Goal: Task Accomplishment & Management: Use online tool/utility

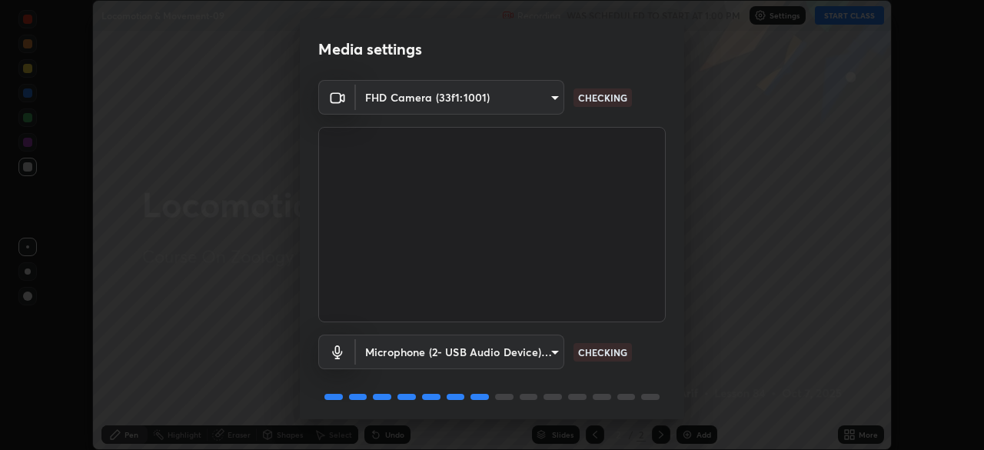
scroll to position [55, 0]
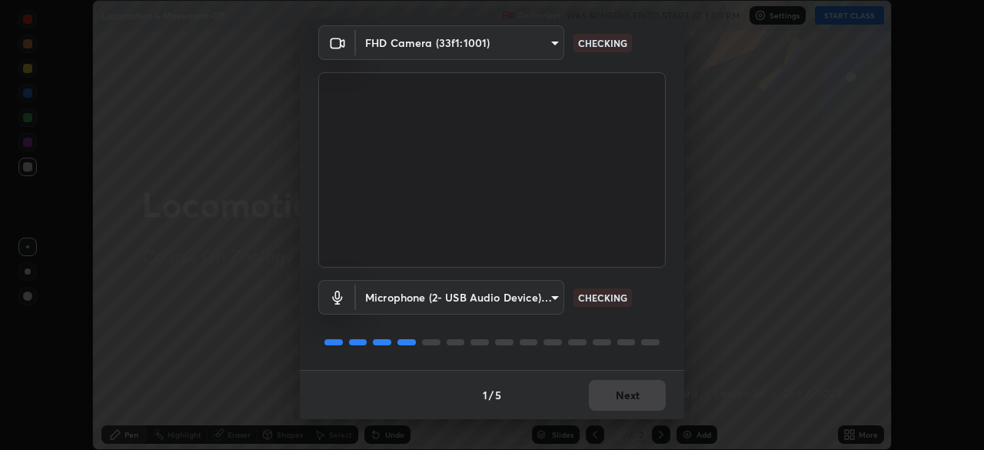
click at [628, 394] on div "1 / 5 Next" at bounding box center [492, 394] width 384 height 49
click at [627, 401] on div "1 / 5 Next" at bounding box center [492, 394] width 384 height 49
click at [629, 396] on div "1 / 5 Next" at bounding box center [492, 394] width 384 height 49
click at [630, 394] on div "1 / 5 Next" at bounding box center [492, 394] width 384 height 49
click at [631, 391] on div "1 / 5 Next" at bounding box center [492, 394] width 384 height 49
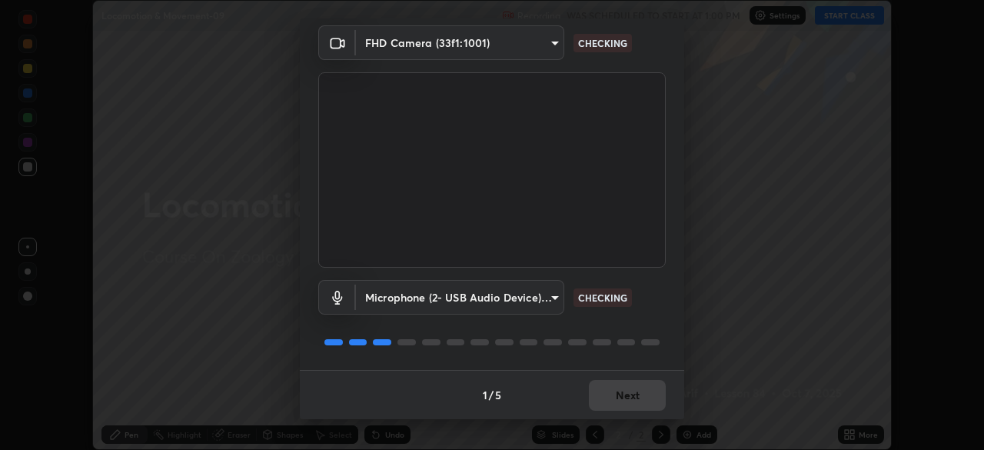
click at [633, 391] on div "1 / 5 Next" at bounding box center [492, 394] width 384 height 49
click at [633, 391] on button "Next" at bounding box center [627, 395] width 77 height 31
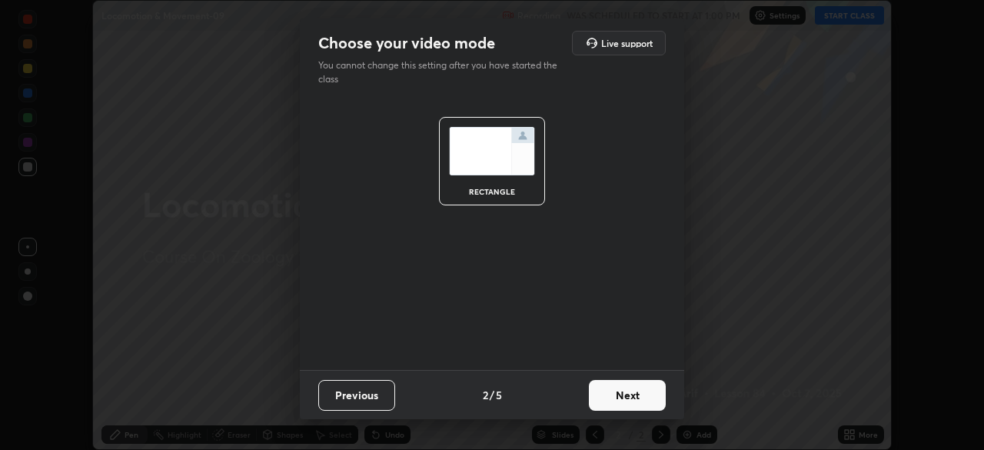
scroll to position [0, 0]
click at [633, 391] on button "Next" at bounding box center [627, 395] width 77 height 31
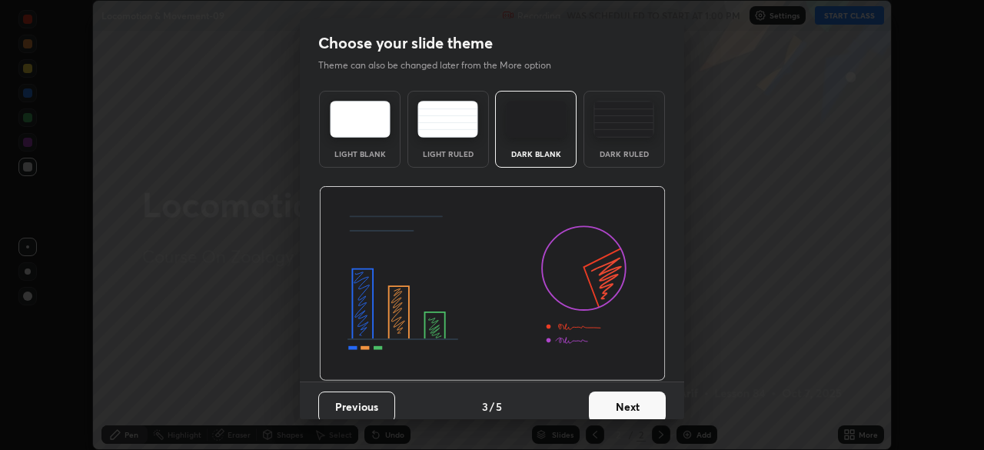
click at [639, 405] on button "Next" at bounding box center [627, 406] width 77 height 31
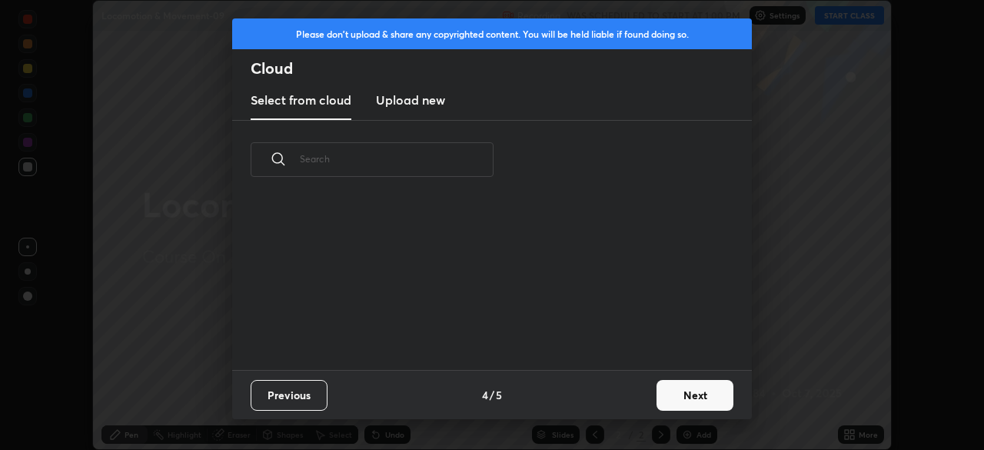
click at [636, 405] on div "Previous 4 / 5 Next" at bounding box center [492, 394] width 520 height 49
click at [640, 406] on div "Previous 4 / 5 Next" at bounding box center [492, 394] width 520 height 49
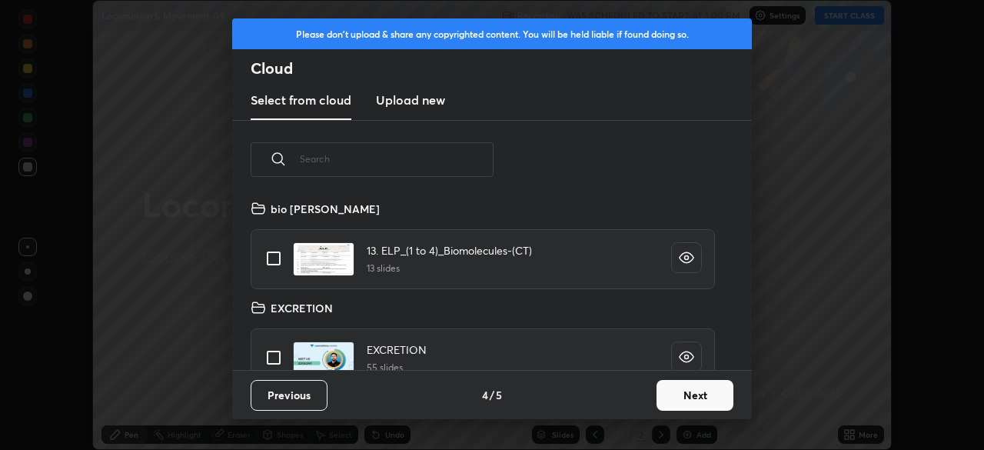
click at [666, 396] on button "Next" at bounding box center [695, 395] width 77 height 31
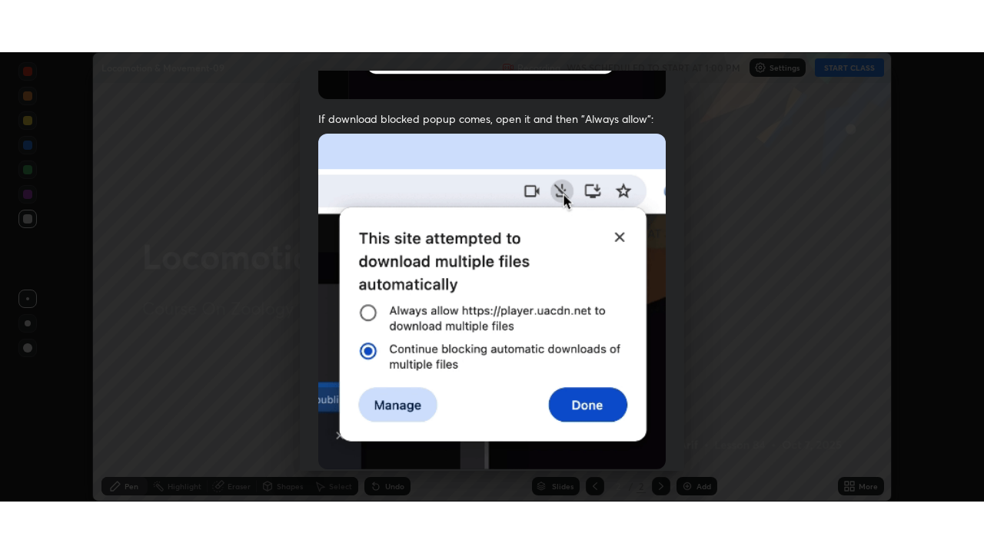
scroll to position [368, 0]
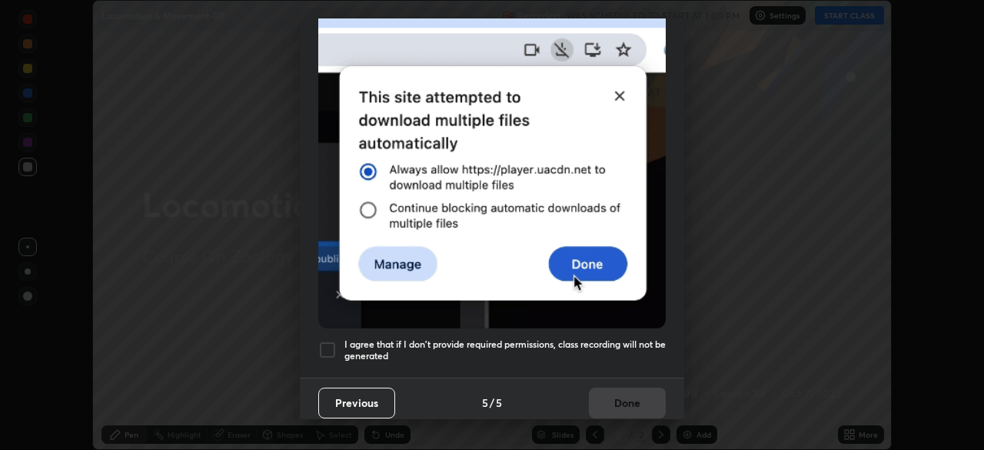
click at [623, 343] on h5 "I agree that if I don't provide required permissions, class recording will not …" at bounding box center [504, 350] width 321 height 24
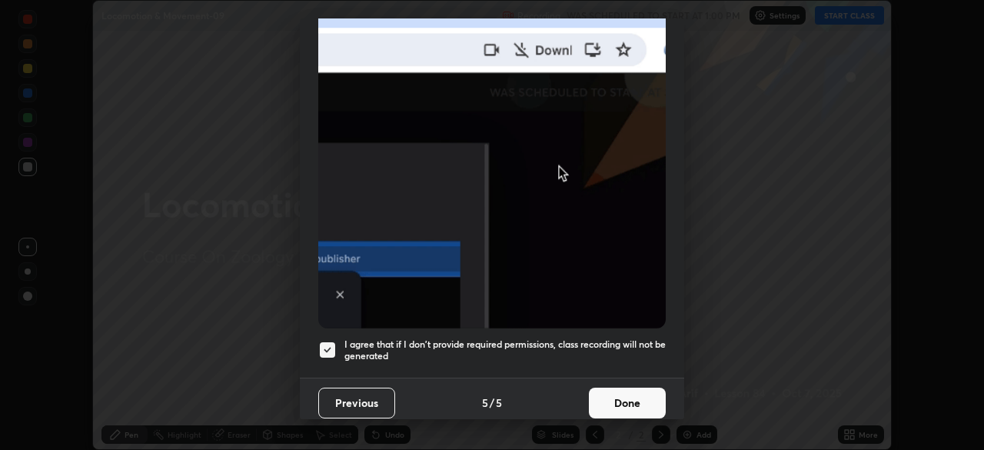
click at [625, 404] on button "Done" at bounding box center [627, 402] width 77 height 31
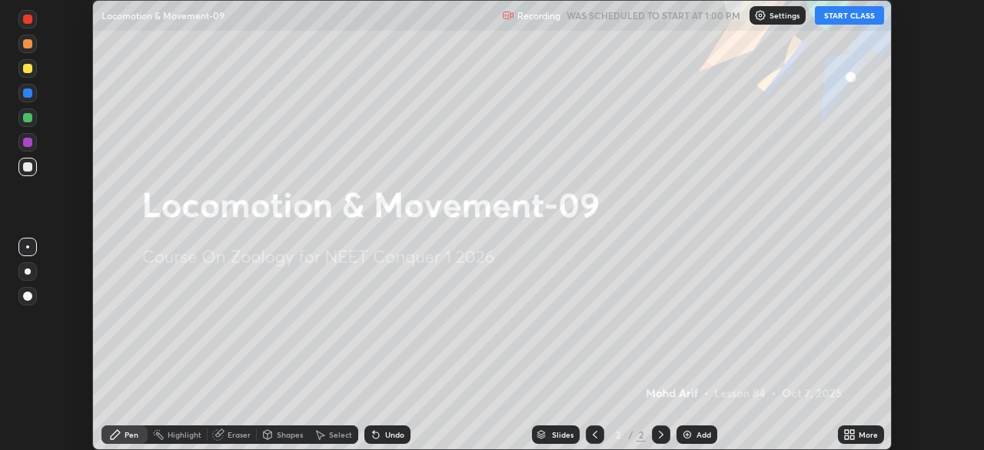
click at [873, 430] on div "More" at bounding box center [868, 434] width 19 height 8
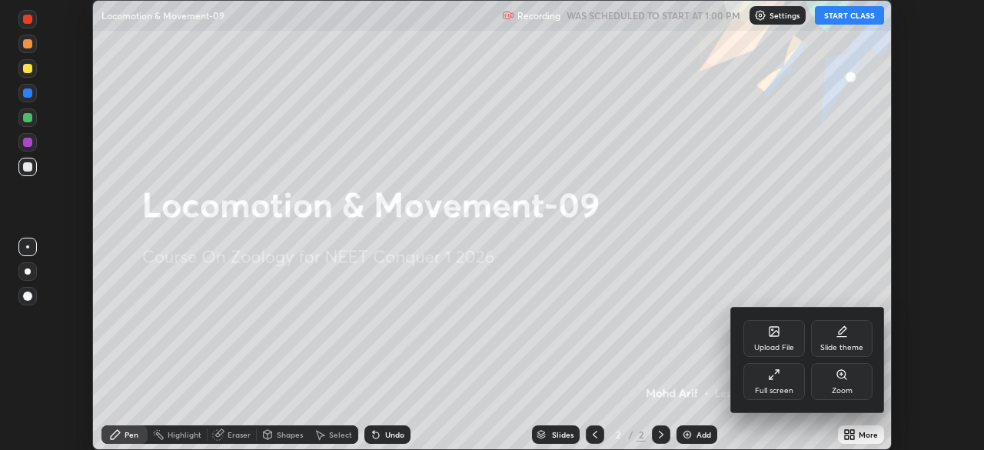
click at [783, 379] on div "Full screen" at bounding box center [773, 381] width 61 height 37
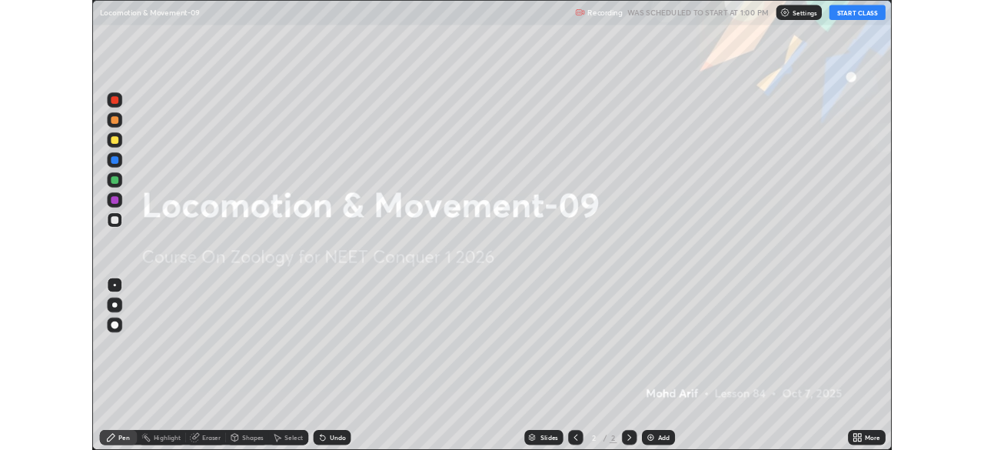
scroll to position [553, 984]
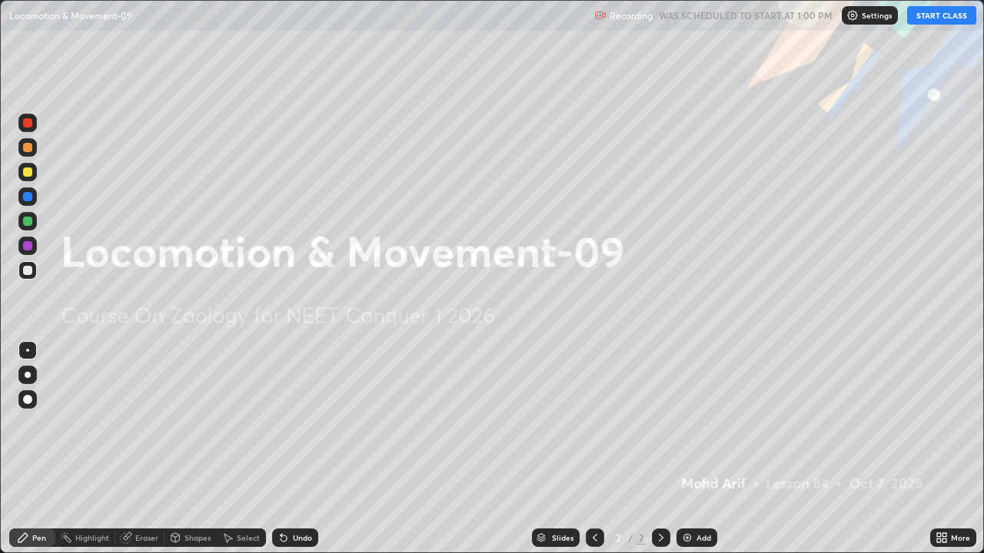
click at [944, 18] on button "START CLASS" at bounding box center [941, 15] width 69 height 18
click at [693, 449] on div "Add" at bounding box center [696, 538] width 41 height 18
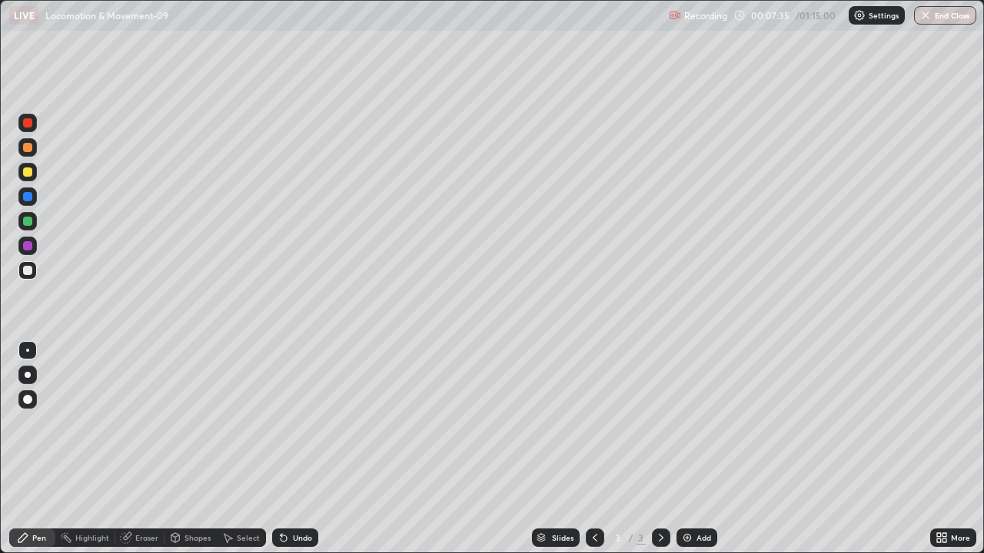
click at [28, 375] on div at bounding box center [28, 375] width 6 height 6
click at [31, 248] on div at bounding box center [27, 245] width 9 height 9
click at [26, 171] on div at bounding box center [27, 172] width 9 height 9
click at [35, 274] on div at bounding box center [27, 270] width 18 height 18
click at [35, 170] on div at bounding box center [27, 172] width 18 height 18
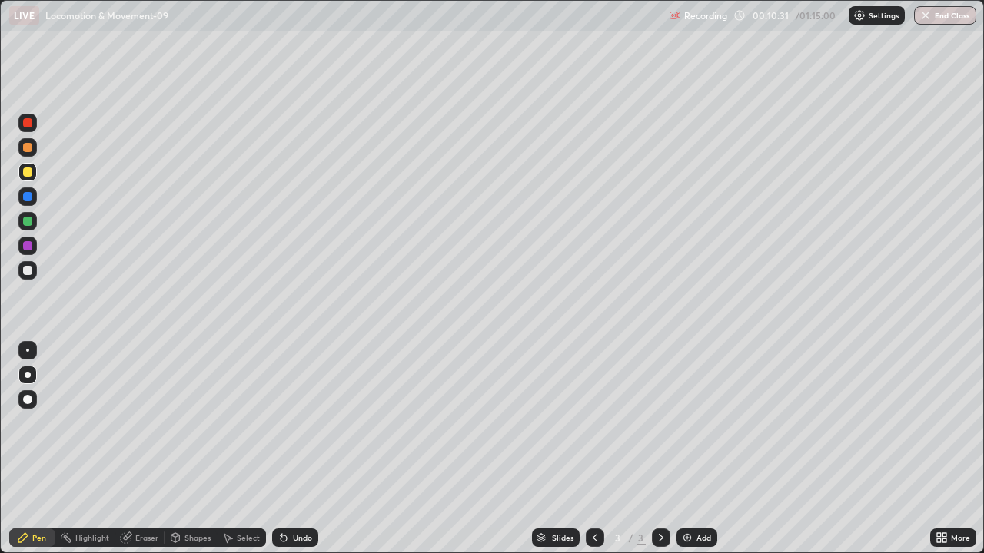
click at [28, 224] on div at bounding box center [27, 221] width 9 height 9
click at [307, 449] on div "Undo" at bounding box center [302, 538] width 19 height 8
click at [303, 449] on div "Undo" at bounding box center [302, 538] width 19 height 8
click at [301, 449] on div "Undo" at bounding box center [295, 538] width 46 height 18
click at [38, 271] on div at bounding box center [27, 270] width 25 height 25
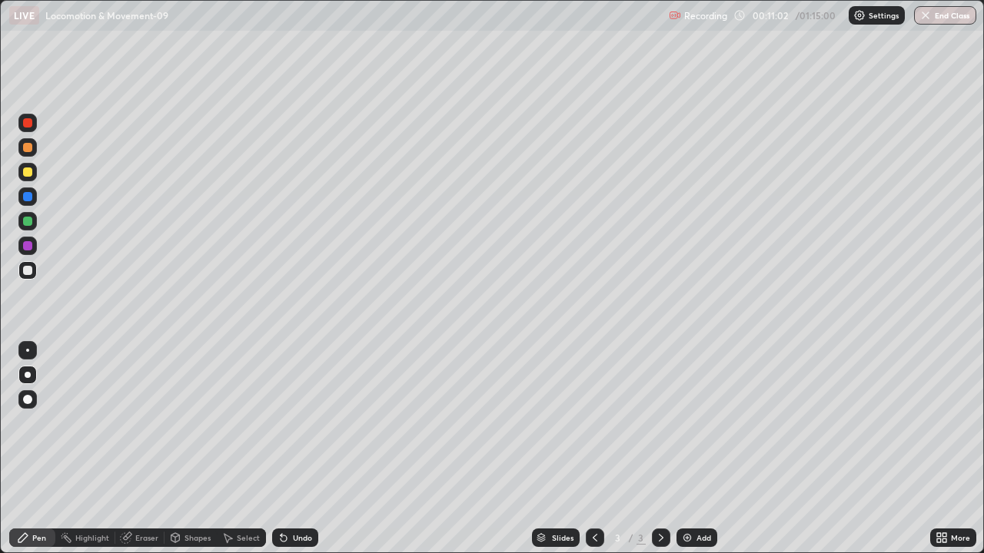
click at [30, 175] on div at bounding box center [27, 172] width 9 height 9
click at [34, 374] on div at bounding box center [27, 375] width 18 height 18
click at [705, 449] on div "Add" at bounding box center [703, 538] width 15 height 8
click at [35, 274] on div at bounding box center [27, 270] width 18 height 18
click at [28, 400] on div at bounding box center [27, 399] width 9 height 9
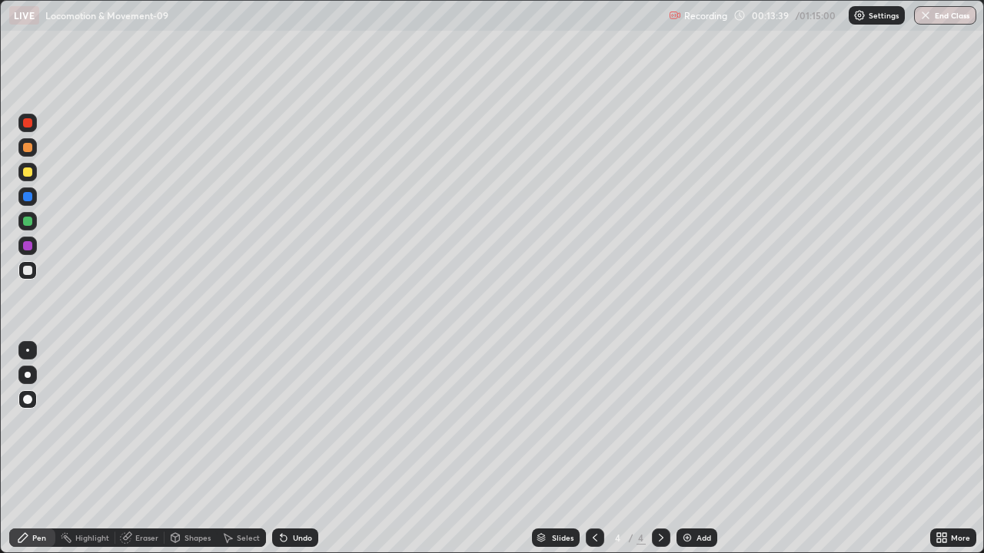
click at [195, 449] on div "Shapes" at bounding box center [197, 538] width 26 height 8
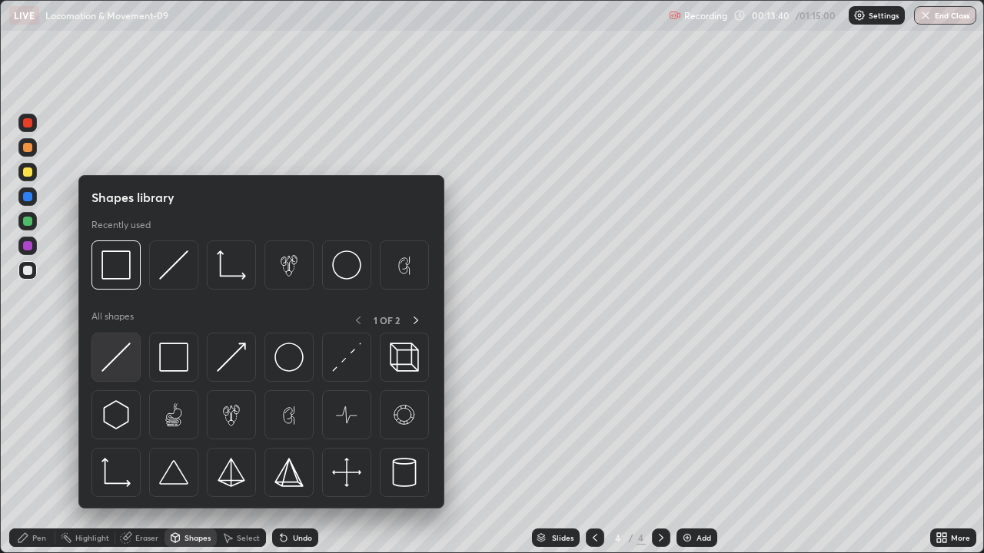
click at [121, 358] on img at bounding box center [115, 357] width 29 height 29
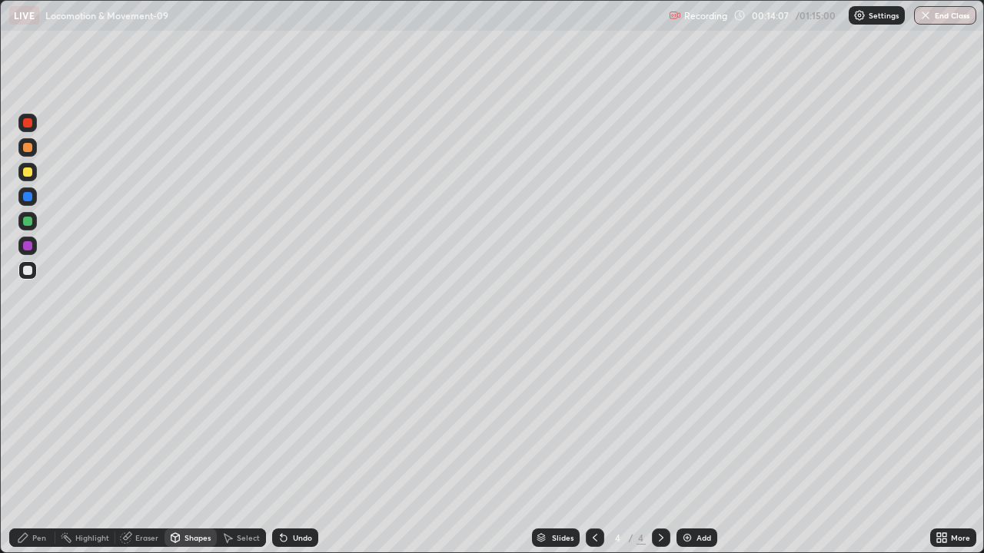
click at [24, 449] on icon at bounding box center [23, 538] width 12 height 12
click at [29, 376] on div at bounding box center [28, 375] width 6 height 6
click at [25, 374] on div at bounding box center [28, 375] width 6 height 6
click at [28, 120] on div at bounding box center [27, 122] width 9 height 9
click at [28, 128] on div at bounding box center [27, 123] width 18 height 18
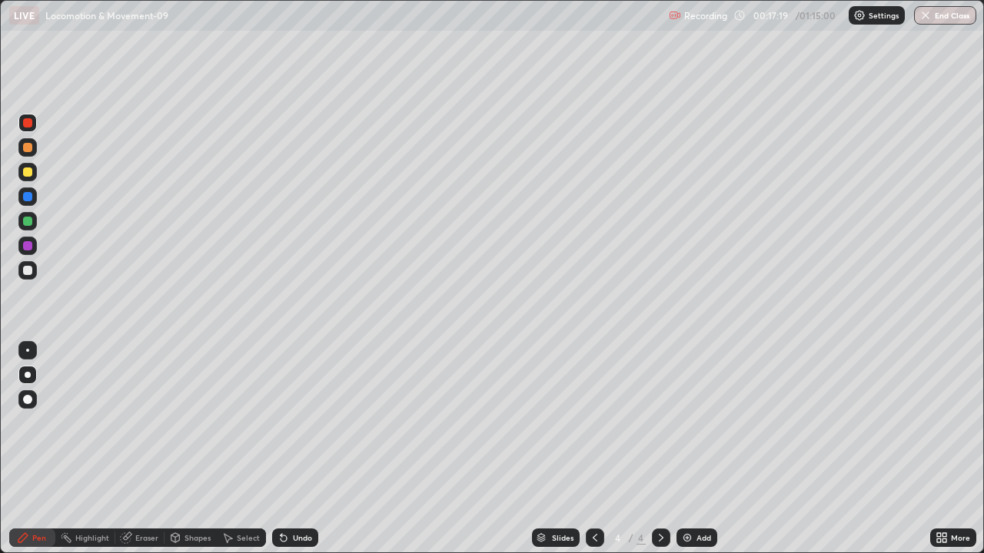
click at [28, 375] on div at bounding box center [28, 375] width 6 height 6
click at [35, 271] on div at bounding box center [27, 270] width 18 height 18
click at [28, 175] on div at bounding box center [27, 172] width 9 height 9
click at [35, 274] on div at bounding box center [27, 270] width 18 height 18
click at [30, 274] on div at bounding box center [27, 270] width 9 height 9
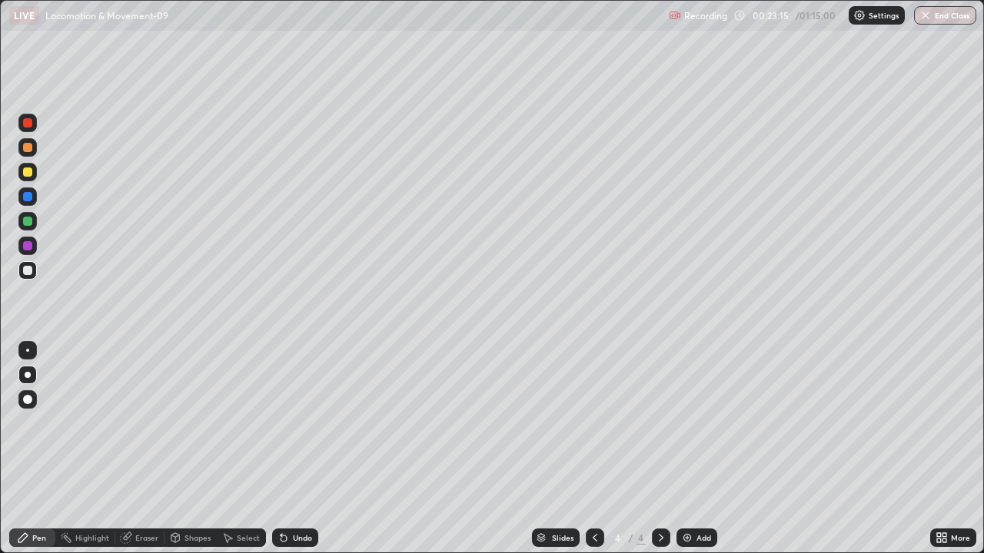
click at [34, 268] on div at bounding box center [27, 270] width 18 height 18
click at [30, 381] on div at bounding box center [27, 375] width 18 height 18
click at [28, 375] on div at bounding box center [28, 375] width 6 height 6
click at [303, 449] on div "Undo" at bounding box center [302, 538] width 19 height 8
click at [27, 171] on div at bounding box center [27, 172] width 9 height 9
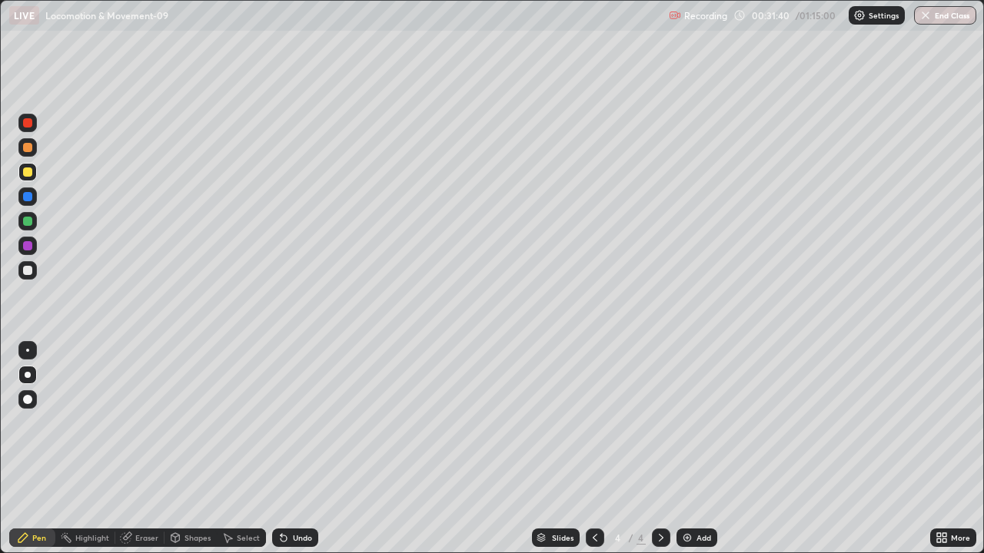
click at [31, 121] on div at bounding box center [27, 122] width 9 height 9
click at [27, 172] on div at bounding box center [27, 172] width 9 height 9
click at [696, 449] on div "Add" at bounding box center [703, 538] width 15 height 8
click at [28, 271] on div at bounding box center [27, 270] width 9 height 9
click at [30, 175] on div at bounding box center [27, 172] width 9 height 9
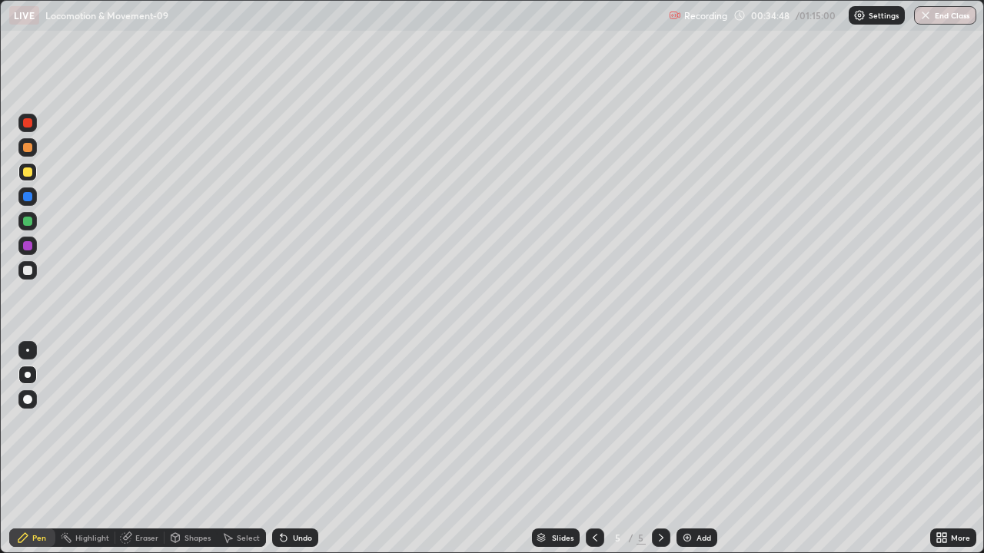
click at [28, 124] on div at bounding box center [27, 122] width 9 height 9
click at [32, 268] on div at bounding box center [27, 270] width 9 height 9
click at [28, 150] on div at bounding box center [27, 147] width 9 height 9
click at [311, 449] on div "Undo" at bounding box center [295, 538] width 46 height 18
click at [139, 449] on div "Eraser" at bounding box center [146, 538] width 23 height 8
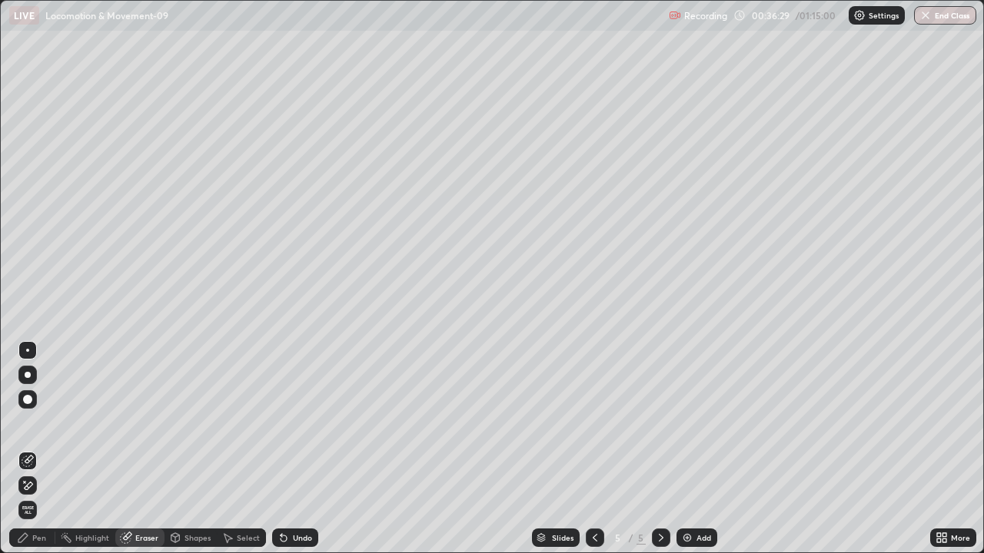
click at [31, 449] on icon at bounding box center [29, 486] width 8 height 8
click at [33, 449] on div "Pen" at bounding box center [39, 538] width 14 height 8
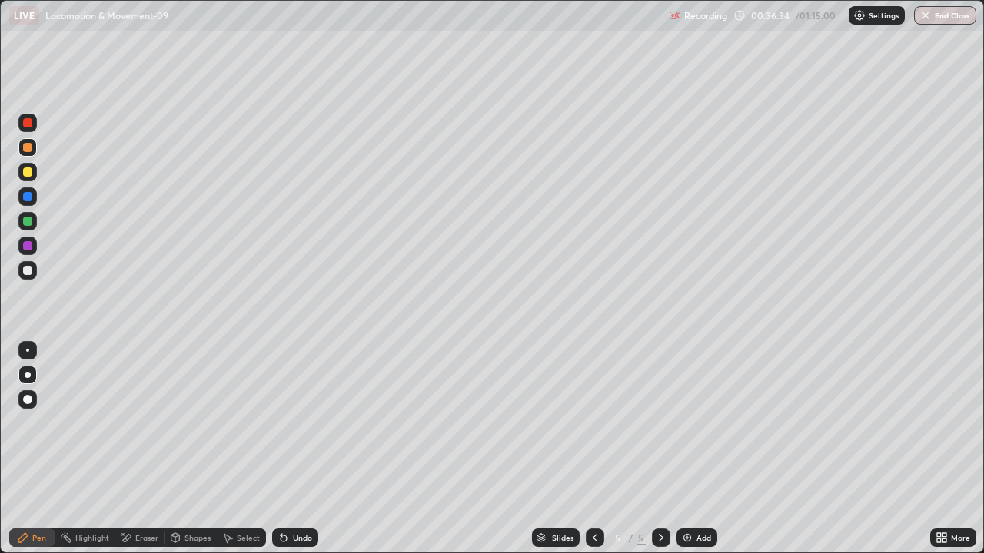
click at [33, 274] on div at bounding box center [27, 270] width 18 height 18
click at [293, 449] on div "Undo" at bounding box center [302, 538] width 19 height 8
click at [293, 449] on div "Undo" at bounding box center [295, 538] width 46 height 18
click at [303, 449] on div "Undo" at bounding box center [302, 538] width 19 height 8
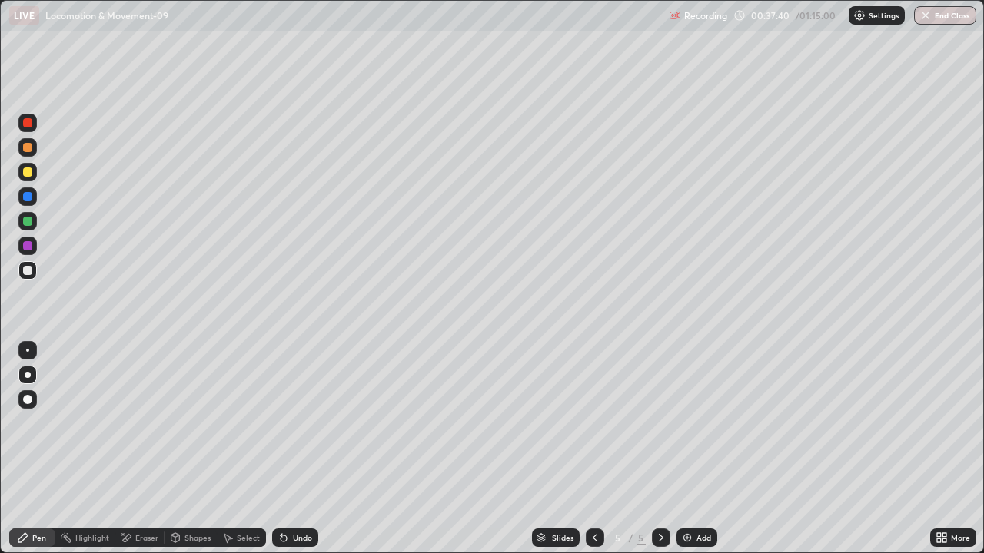
click at [33, 179] on div at bounding box center [27, 172] width 18 height 18
click at [32, 148] on div at bounding box center [27, 147] width 9 height 9
click at [696, 449] on div "Add" at bounding box center [703, 538] width 15 height 8
click at [28, 401] on div at bounding box center [27, 399] width 9 height 9
click at [28, 400] on div at bounding box center [27, 399] width 9 height 9
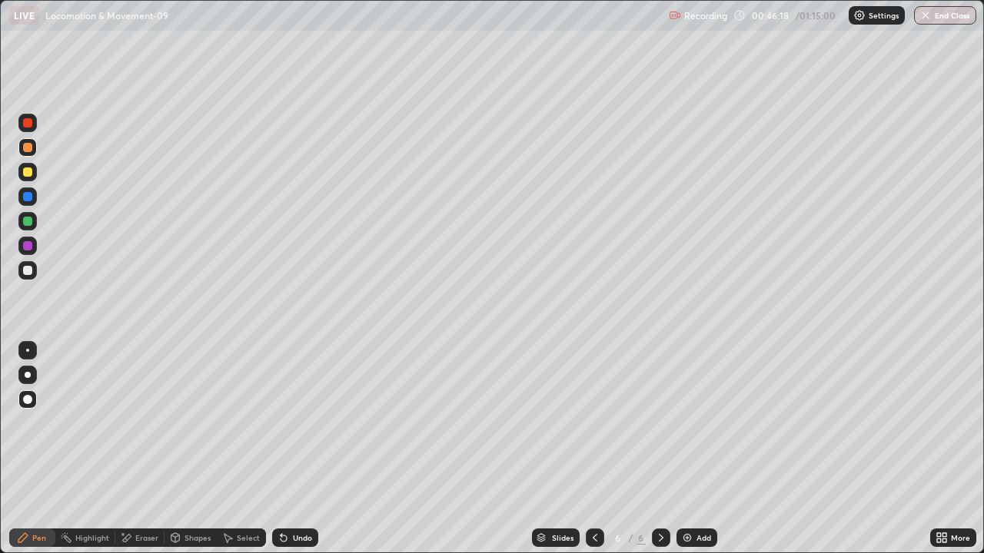
click at [28, 172] on div at bounding box center [27, 172] width 9 height 9
click at [24, 174] on div at bounding box center [27, 172] width 9 height 9
click at [301, 449] on div "Undo" at bounding box center [302, 538] width 19 height 8
click at [298, 449] on div "Undo" at bounding box center [302, 538] width 19 height 8
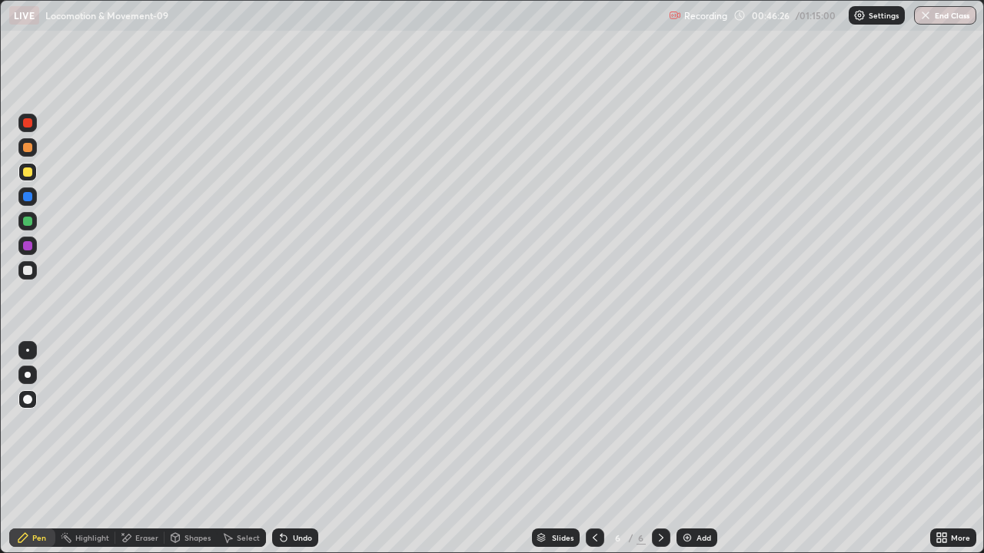
click at [298, 449] on div "Undo" at bounding box center [295, 538] width 46 height 18
click at [293, 449] on div "Undo" at bounding box center [302, 538] width 19 height 8
click at [35, 273] on div at bounding box center [27, 270] width 18 height 18
click at [35, 269] on div at bounding box center [27, 270] width 18 height 18
click at [28, 375] on div at bounding box center [28, 375] width 6 height 6
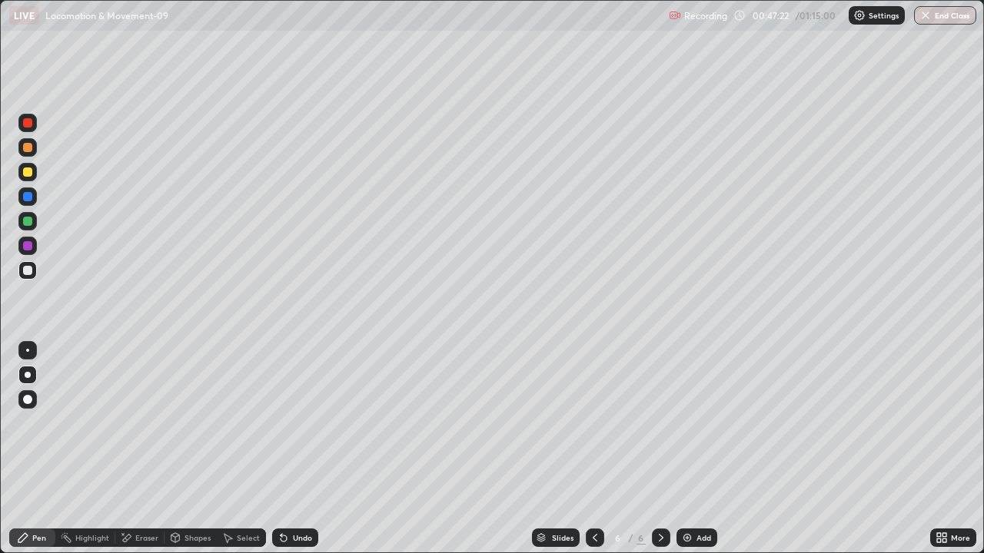
click at [29, 174] on div at bounding box center [27, 172] width 9 height 9
click at [33, 270] on div at bounding box center [27, 270] width 18 height 18
click at [30, 274] on div at bounding box center [27, 270] width 9 height 9
click at [27, 401] on div at bounding box center [27, 399] width 9 height 9
click at [27, 171] on div at bounding box center [27, 172] width 9 height 9
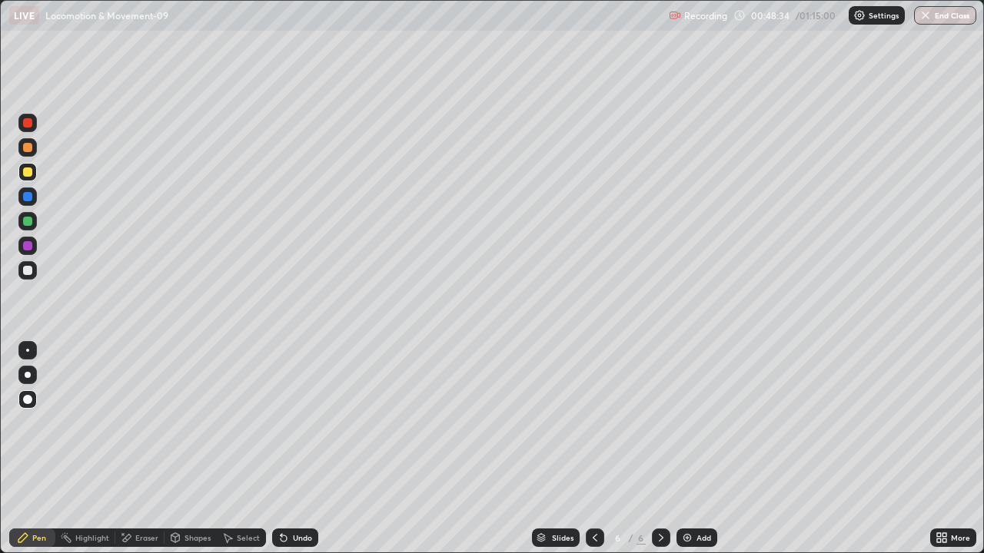
click at [28, 227] on div at bounding box center [27, 221] width 18 height 18
click at [32, 251] on div at bounding box center [27, 246] width 18 height 18
click at [28, 375] on div at bounding box center [28, 375] width 6 height 6
click at [132, 449] on div "Eraser" at bounding box center [139, 538] width 49 height 18
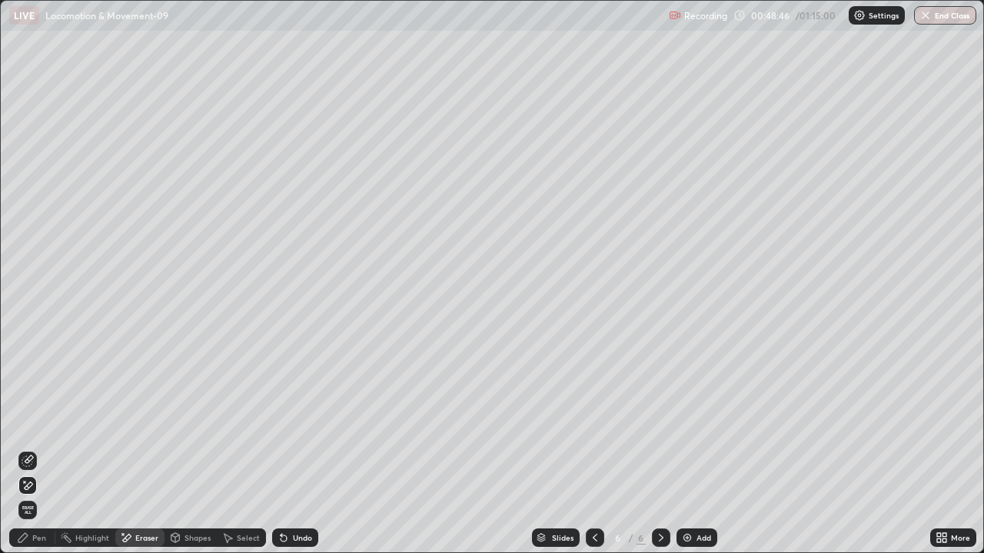
click at [31, 449] on icon at bounding box center [29, 460] width 8 height 8
click at [37, 449] on div "Pen" at bounding box center [39, 538] width 14 height 8
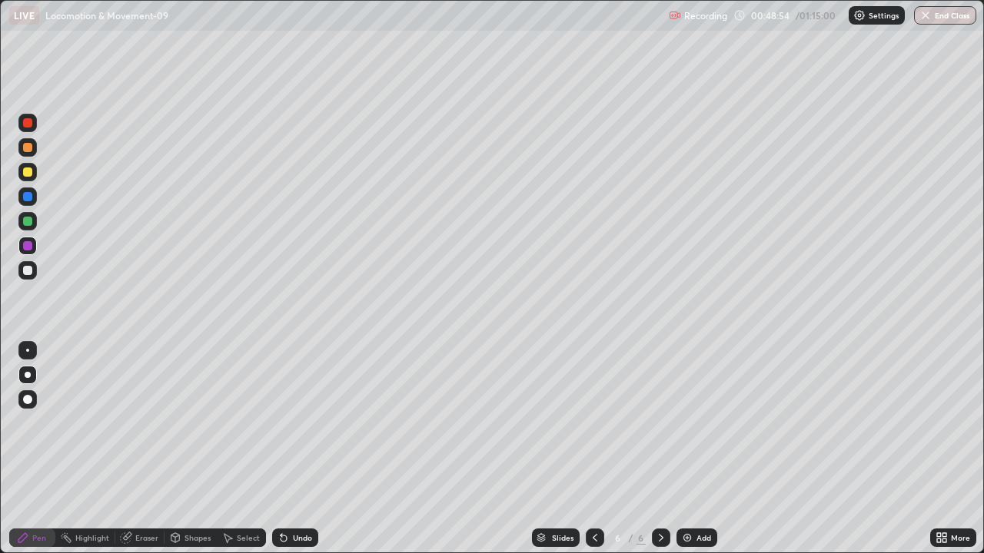
click at [30, 176] on div at bounding box center [27, 172] width 9 height 9
click at [28, 222] on div at bounding box center [27, 221] width 9 height 9
click at [30, 125] on div at bounding box center [27, 122] width 9 height 9
click at [28, 174] on div at bounding box center [27, 172] width 9 height 9
click at [28, 247] on div at bounding box center [27, 245] width 9 height 9
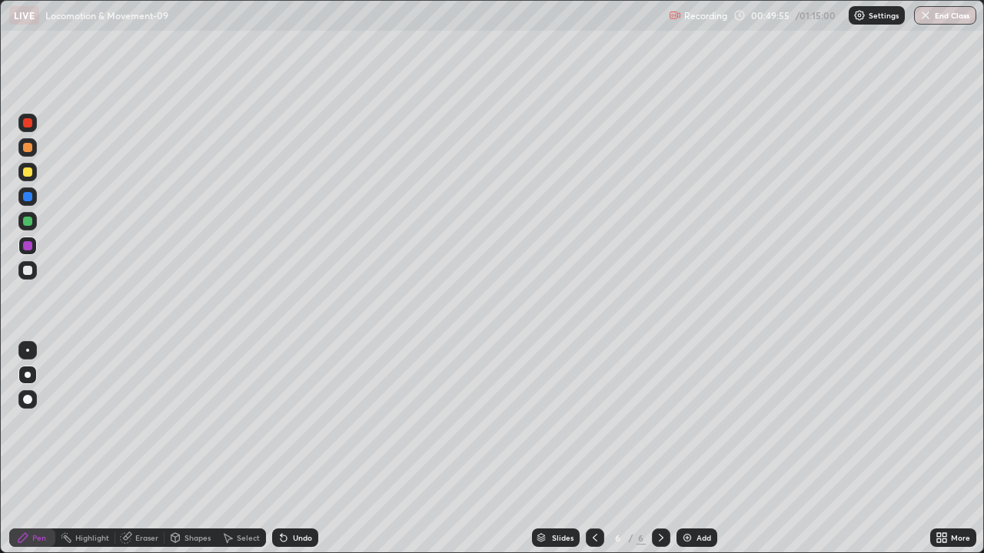
click at [27, 125] on div at bounding box center [27, 122] width 9 height 9
click at [942, 449] on icon at bounding box center [942, 538] width 12 height 12
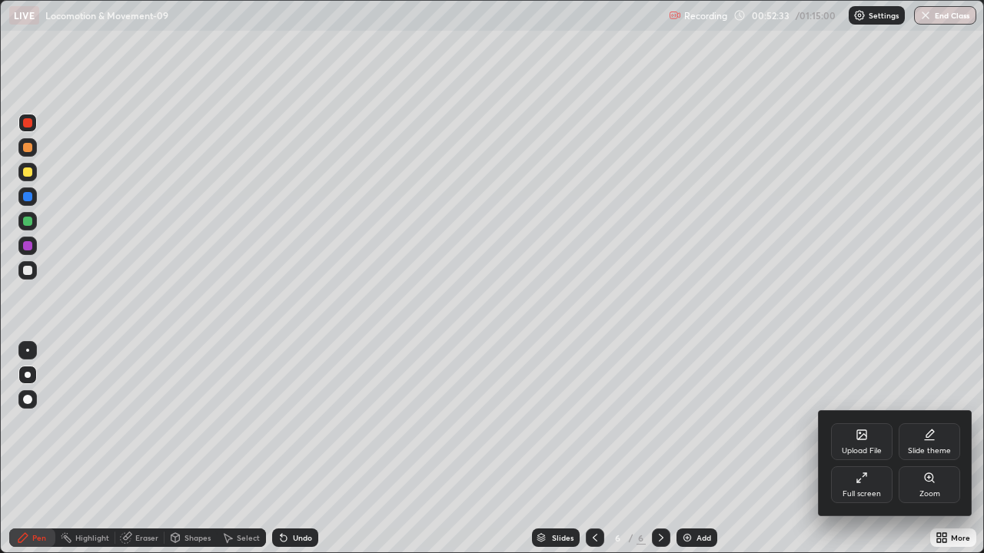
click at [863, 449] on div "Full screen" at bounding box center [862, 494] width 38 height 8
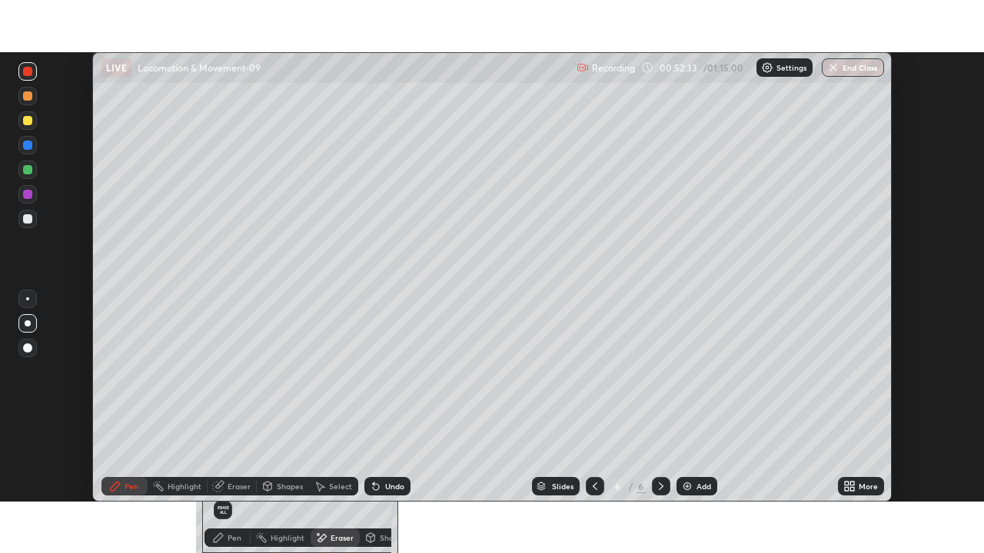
scroll to position [76424, 75890]
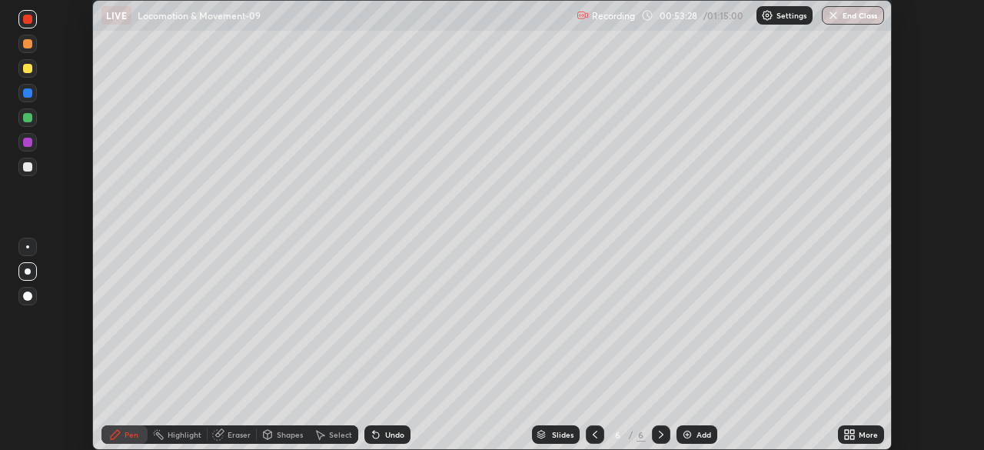
click at [869, 434] on div "More" at bounding box center [868, 434] width 19 height 8
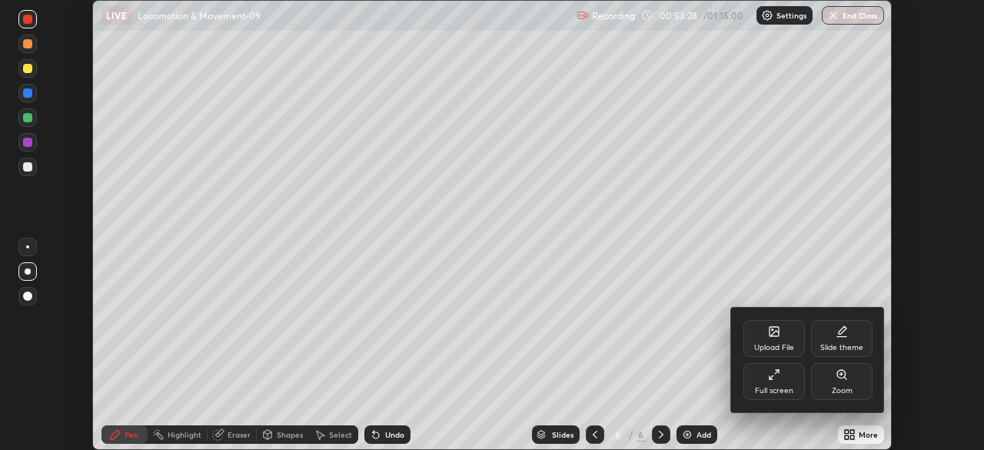
click at [772, 387] on div "Full screen" at bounding box center [774, 391] width 38 height 8
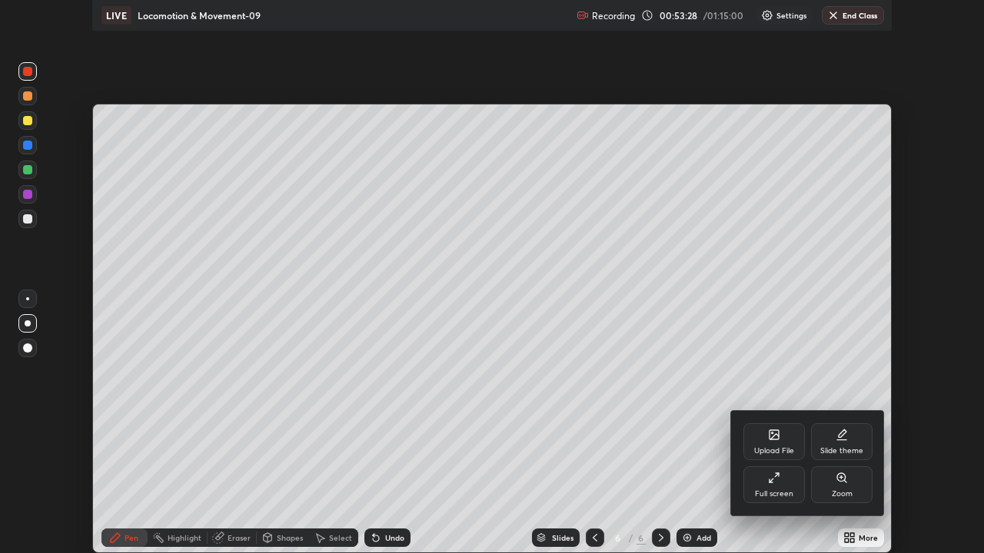
scroll to position [553, 984]
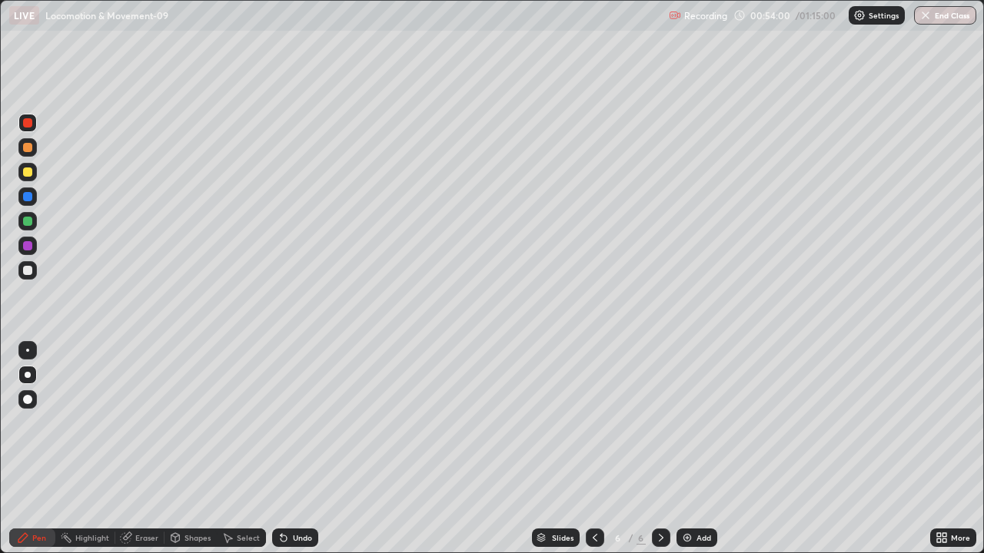
click at [28, 273] on div at bounding box center [27, 270] width 9 height 9
click at [25, 176] on div at bounding box center [27, 172] width 9 height 9
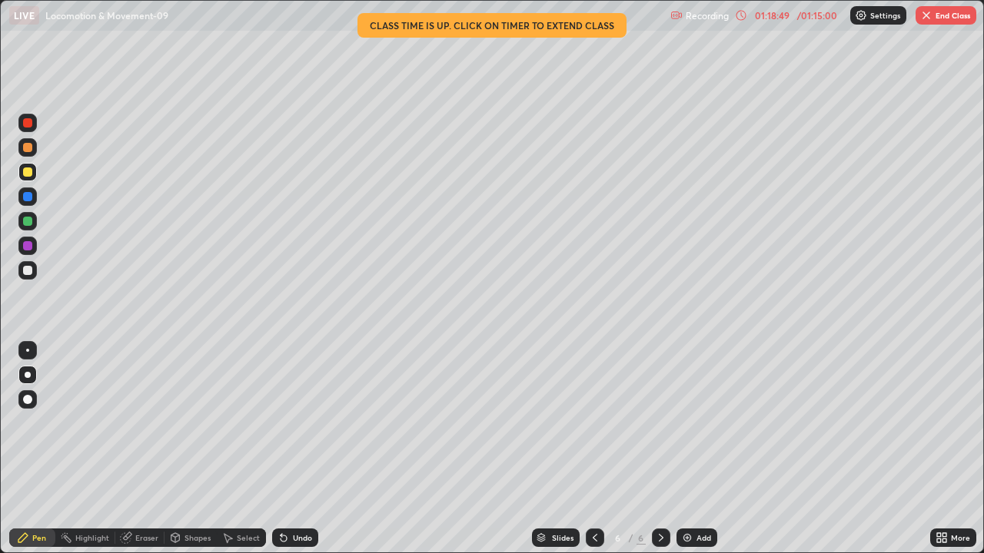
click at [934, 19] on button "End Class" at bounding box center [946, 15] width 61 height 18
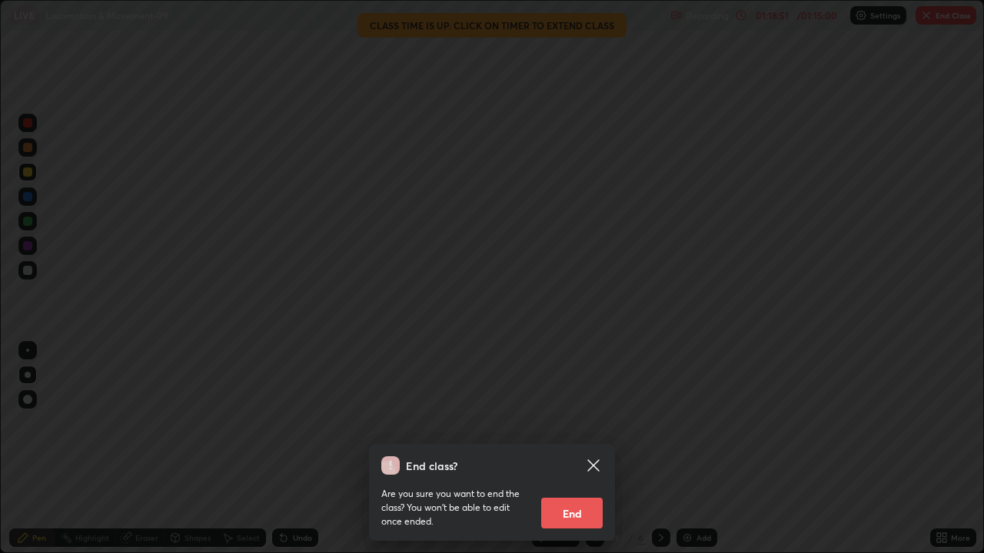
click at [588, 449] on button "End" at bounding box center [571, 513] width 61 height 31
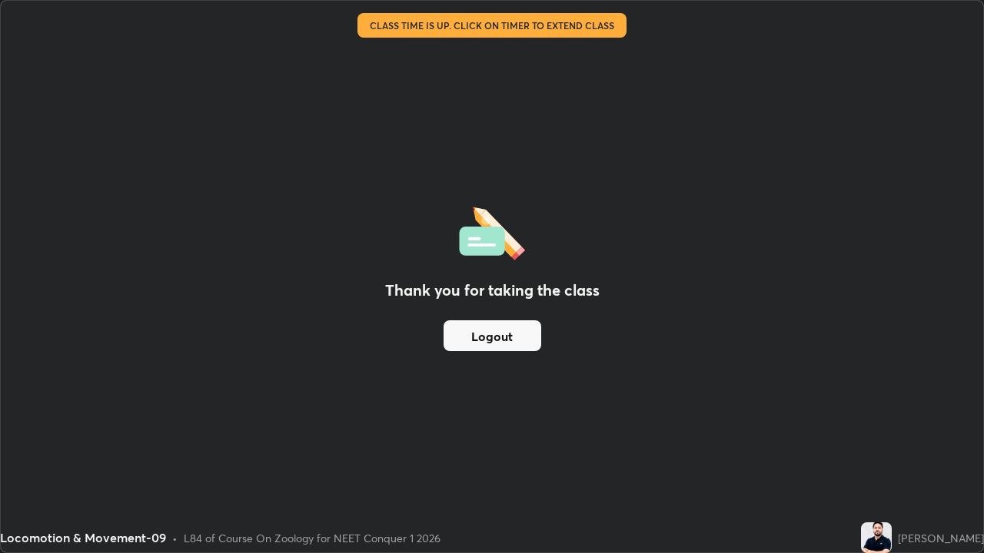
click at [518, 339] on button "Logout" at bounding box center [493, 336] width 98 height 31
